Goal: Task Accomplishment & Management: Use online tool/utility

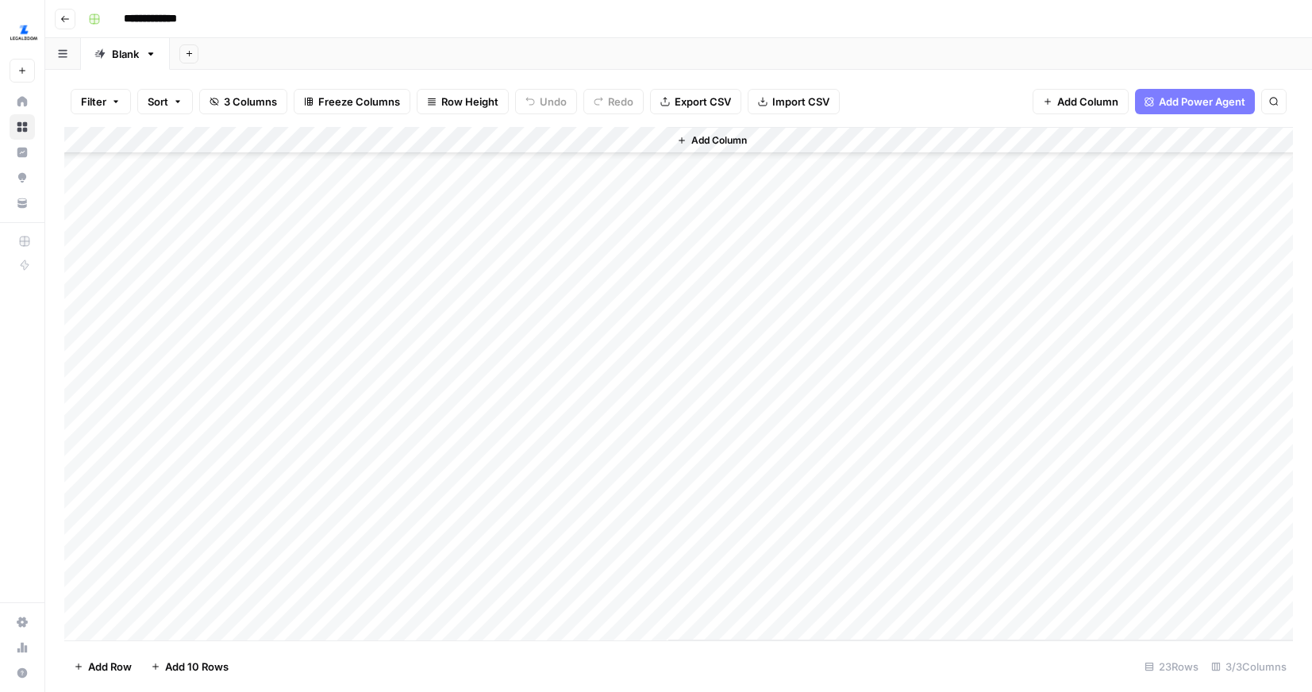
scroll to position [160, 0]
click at [173, 622] on div "Add Column" at bounding box center [678, 384] width 1229 height 514
click at [188, 570] on div "Add Column" at bounding box center [678, 384] width 1229 height 514
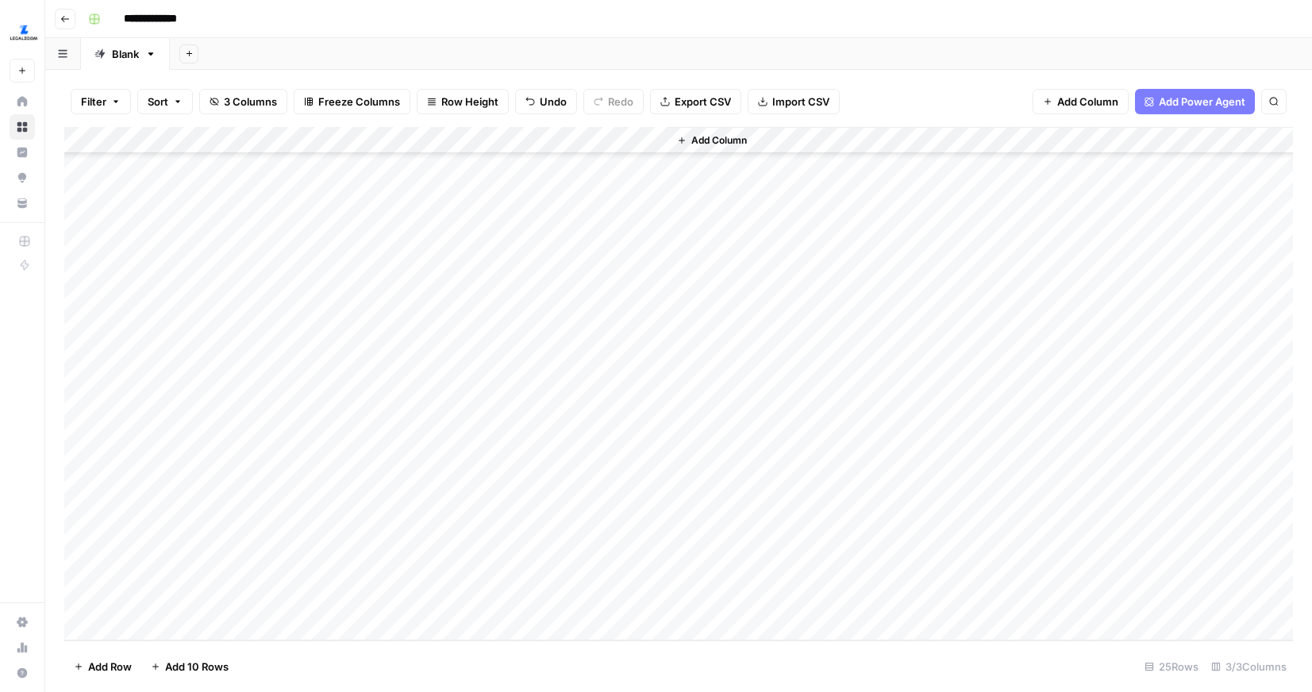
click at [188, 604] on div "Add Column" at bounding box center [678, 384] width 1229 height 514
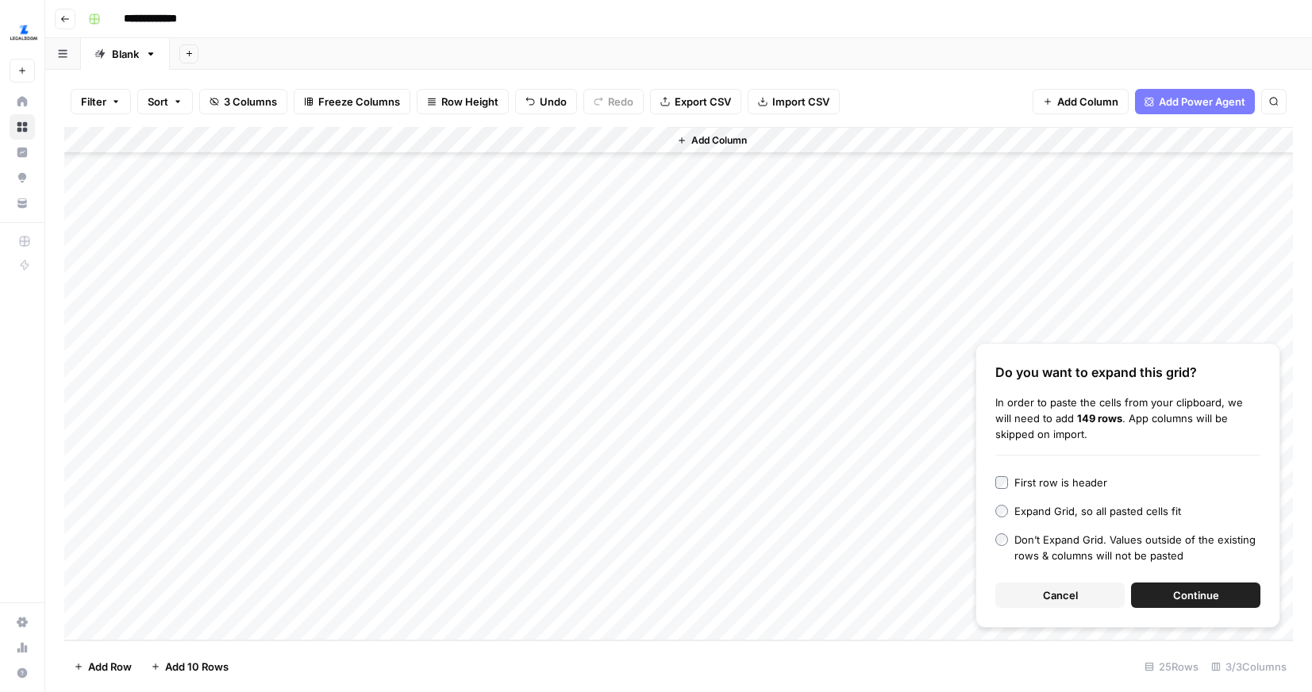
click at [1170, 587] on button "Continue" at bounding box center [1195, 595] width 129 height 25
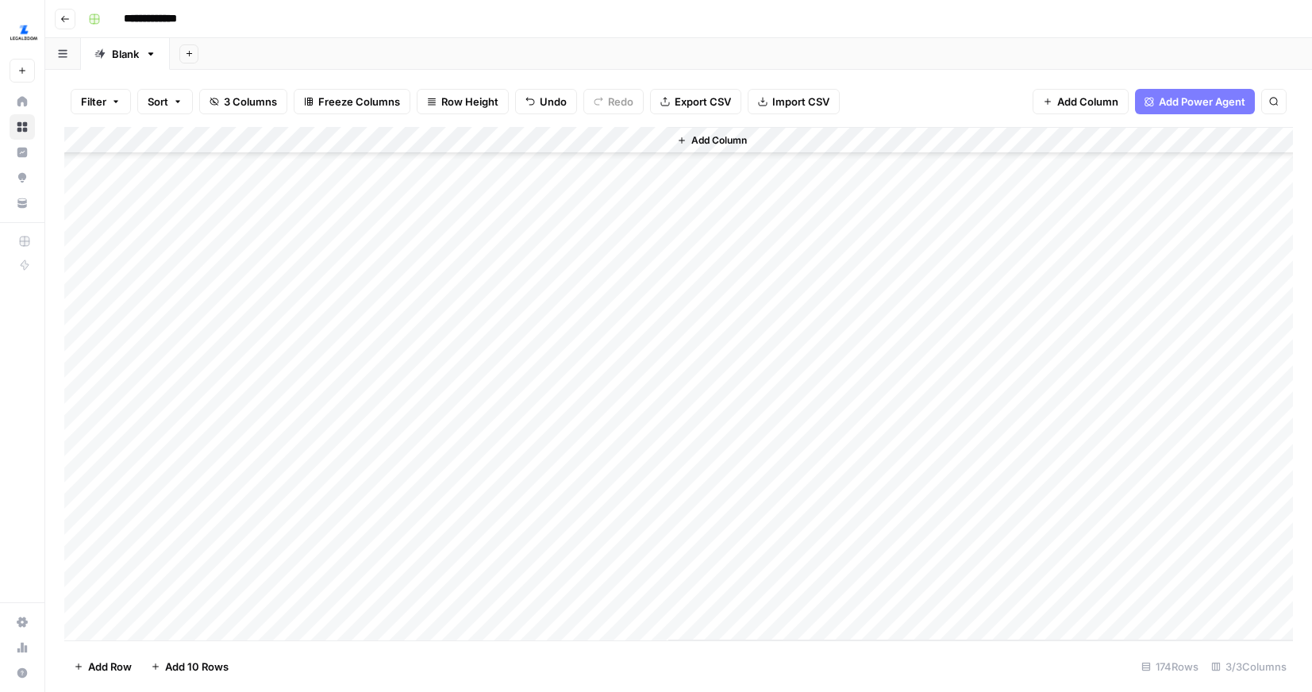
scroll to position [499, 0]
click at [432, 287] on div "Add Column" at bounding box center [678, 384] width 1229 height 514
click at [429, 313] on div "Add Column" at bounding box center [678, 384] width 1229 height 514
click at [420, 341] on div "Add Column" at bounding box center [678, 384] width 1229 height 514
click at [417, 372] on div "Add Column" at bounding box center [678, 384] width 1229 height 514
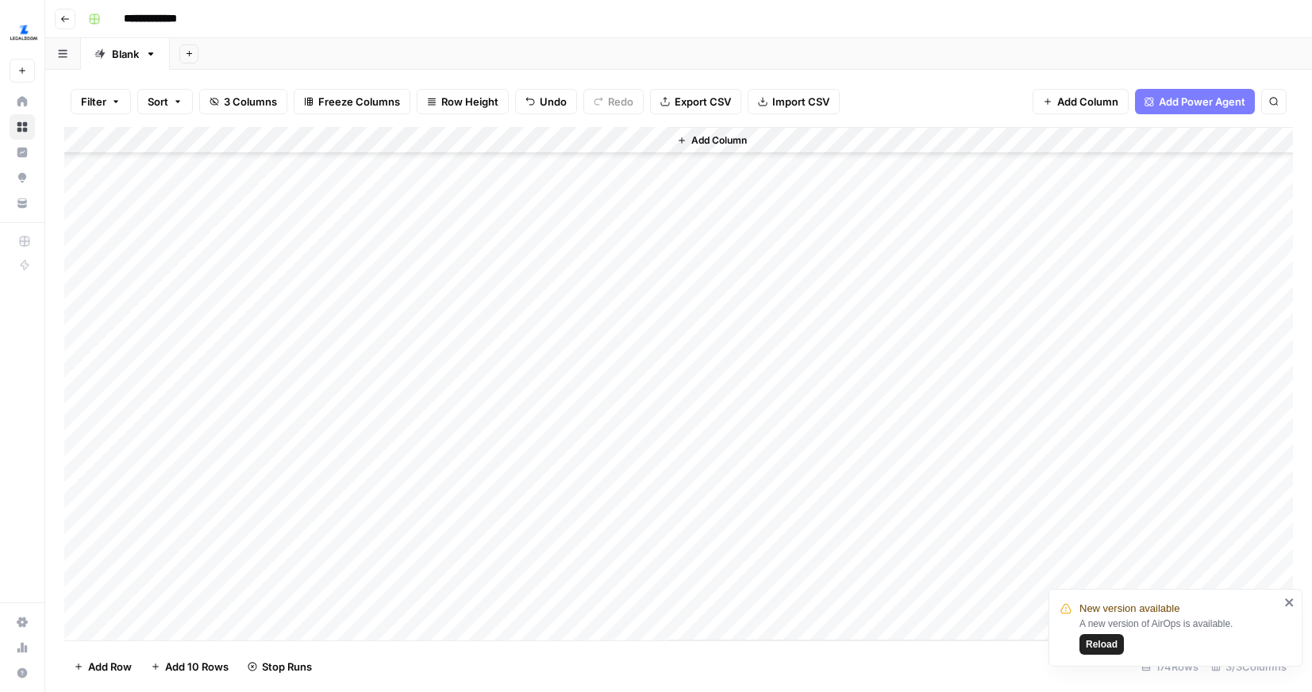
click at [420, 397] on div "Add Column" at bounding box center [678, 384] width 1229 height 514
click at [577, 393] on div "Add Column" at bounding box center [678, 384] width 1229 height 514
